Goal: Task Accomplishment & Management: Use online tool/utility

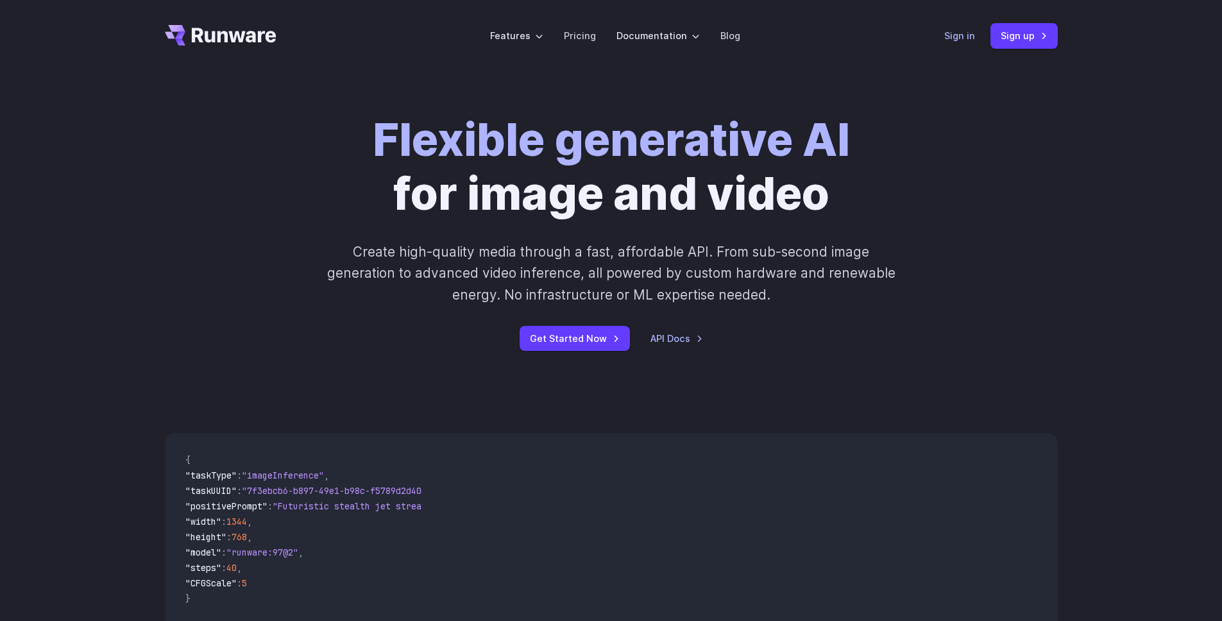
click at [950, 40] on link "Sign in" at bounding box center [959, 35] width 31 height 15
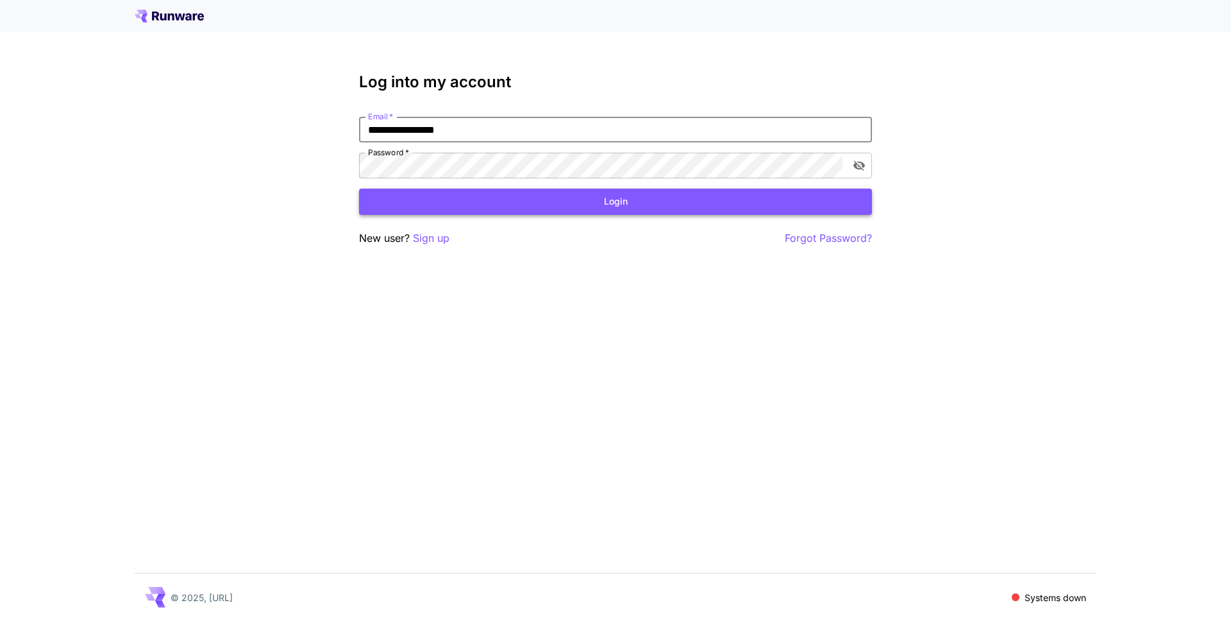
click at [546, 198] on button "Login" at bounding box center [615, 202] width 513 height 26
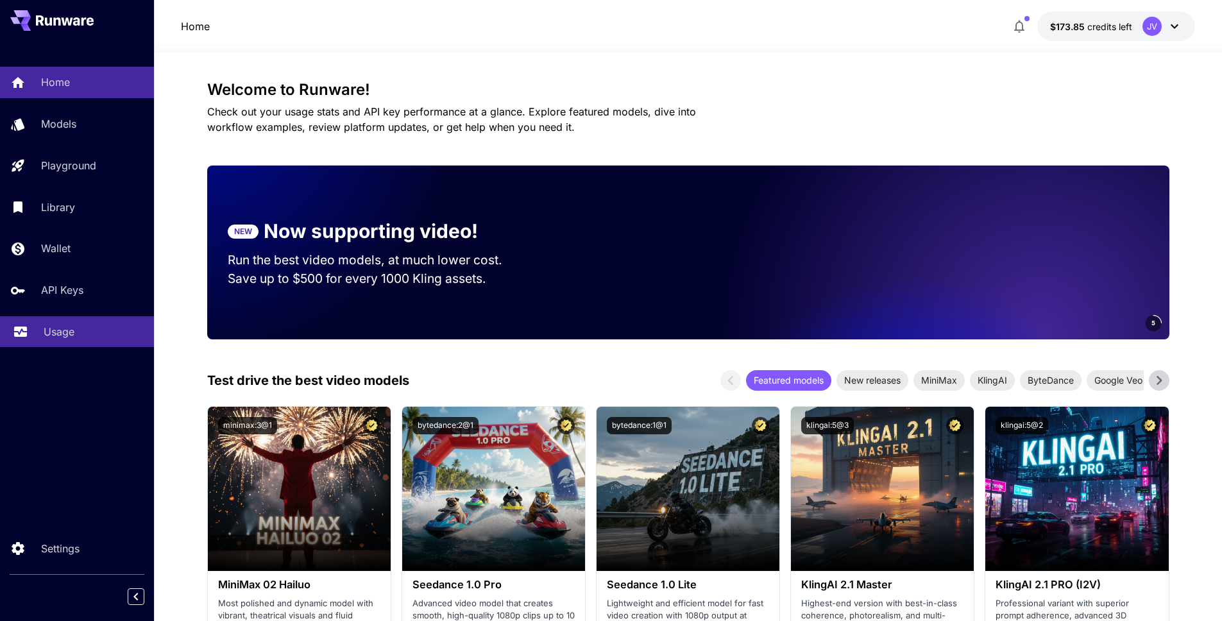
click at [65, 331] on p "Usage" at bounding box center [59, 331] width 31 height 15
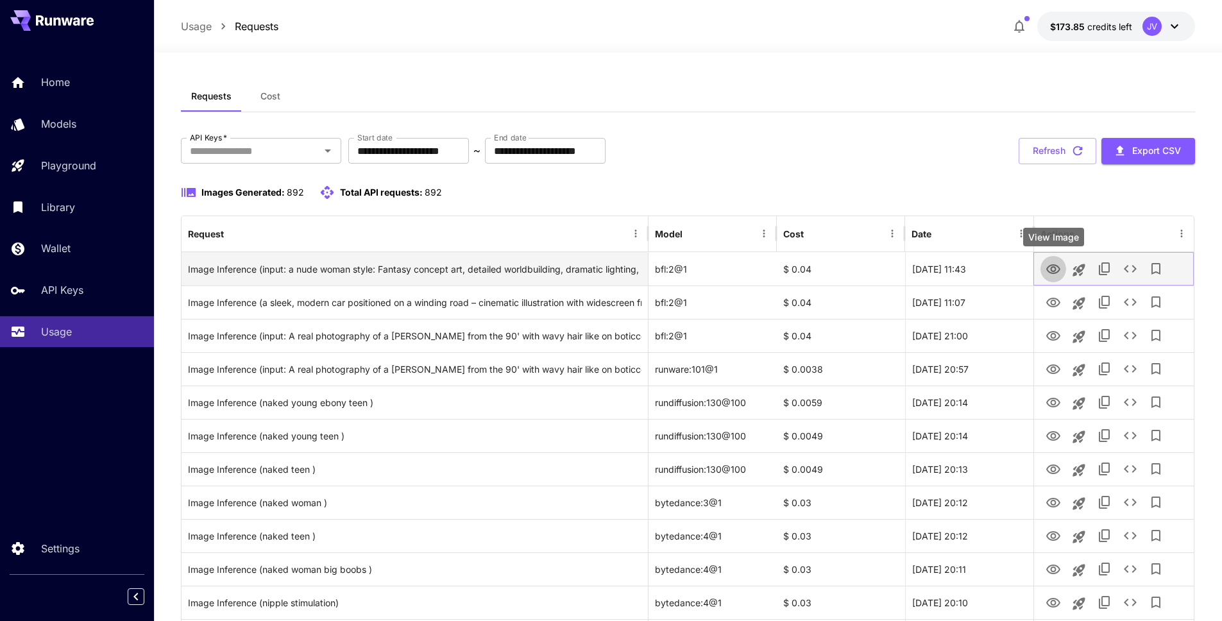
click at [1054, 269] on icon "View Image" at bounding box center [1053, 269] width 14 height 10
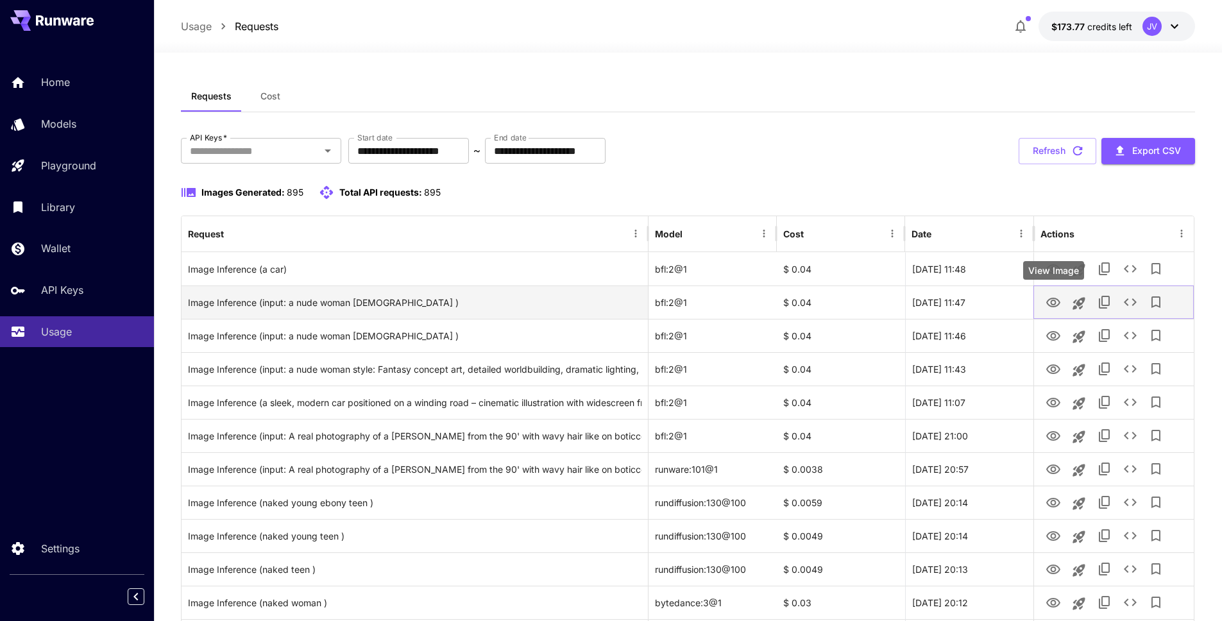
click at [1057, 306] on icon "View Image" at bounding box center [1052, 302] width 15 height 15
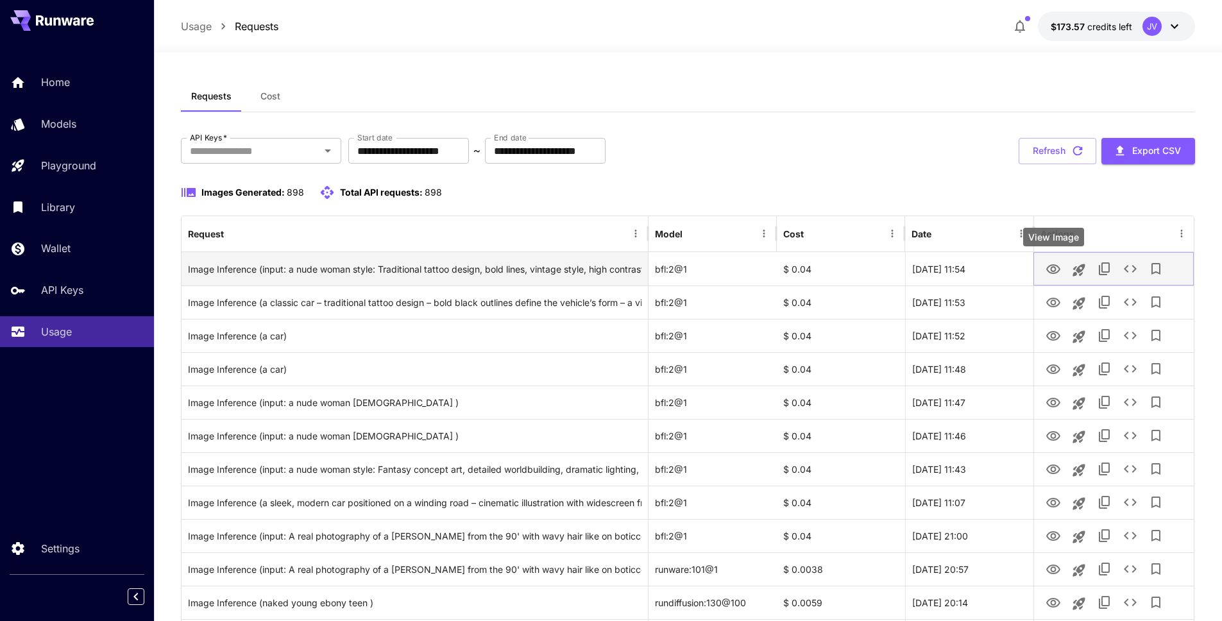
click at [1055, 273] on icon "View Image" at bounding box center [1052, 269] width 15 height 15
